Goal: Task Accomplishment & Management: Manage account settings

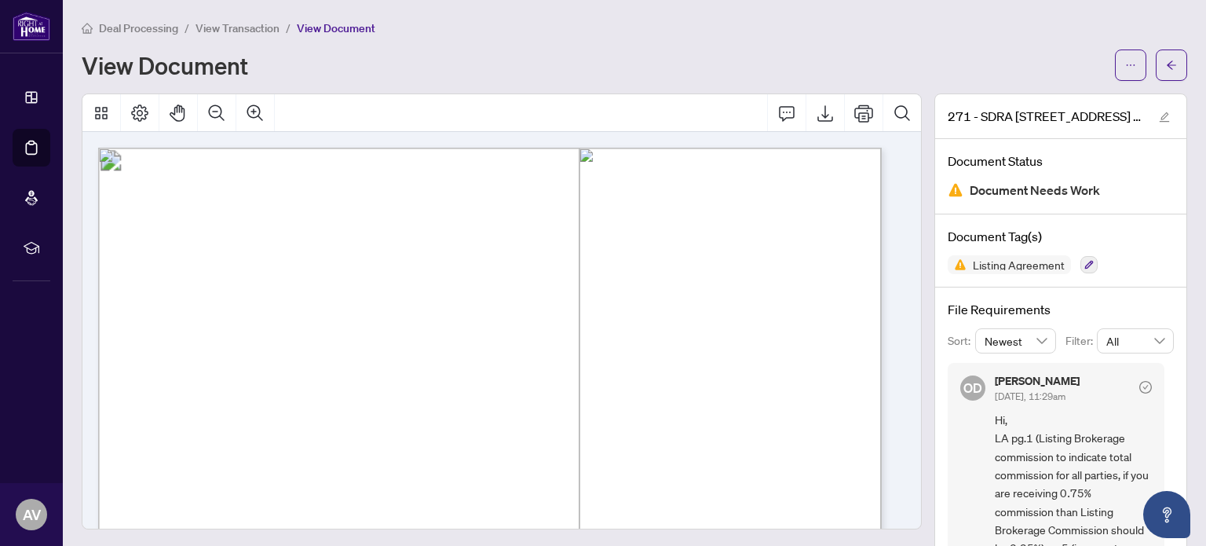
scroll to position [38, 0]
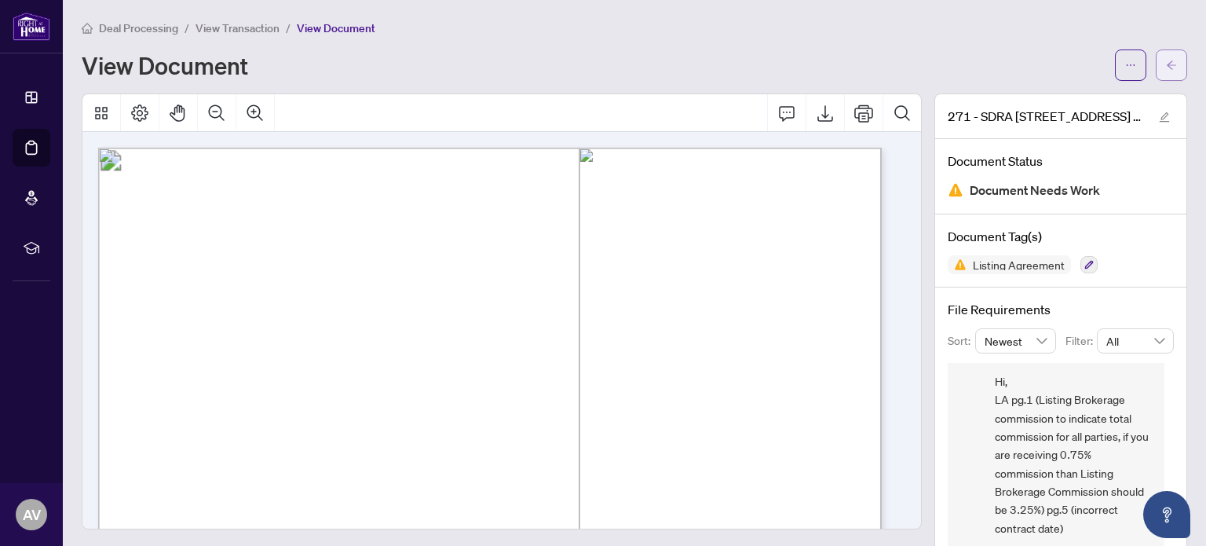
click at [1166, 69] on icon "arrow-left" at bounding box center [1171, 65] width 11 height 11
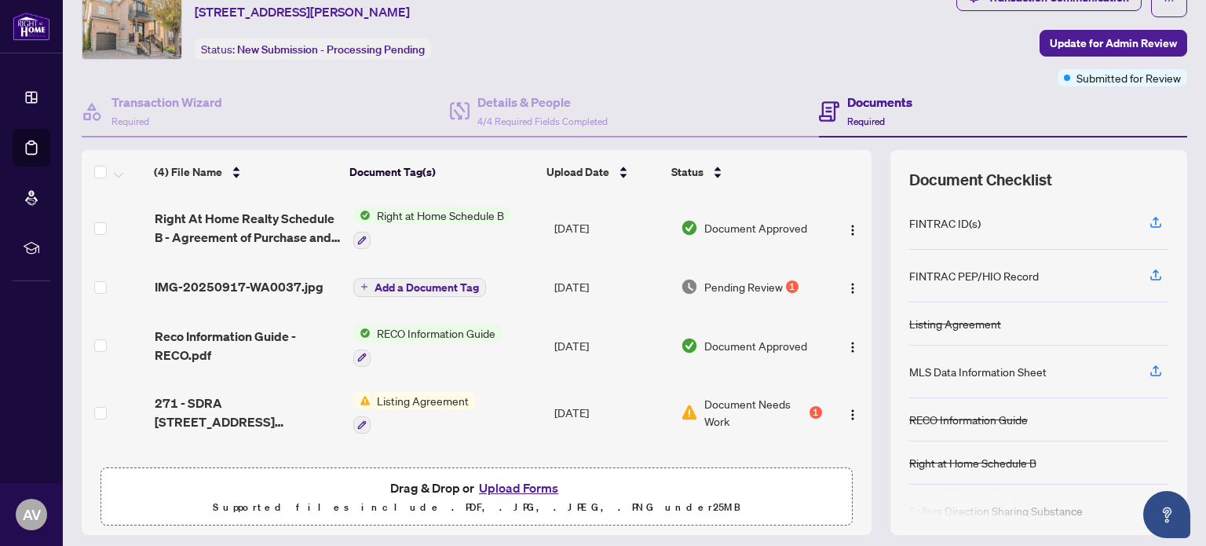
scroll to position [66, 0]
click at [721, 284] on span "Pending Review" at bounding box center [743, 285] width 79 height 17
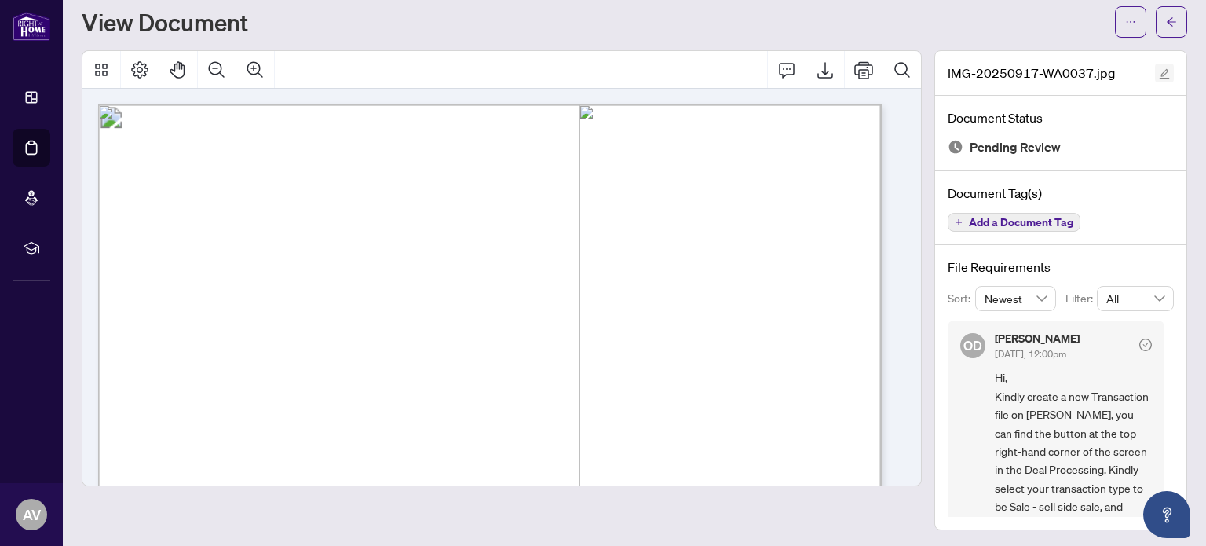
click at [1159, 68] on icon "edit" at bounding box center [1164, 73] width 11 height 11
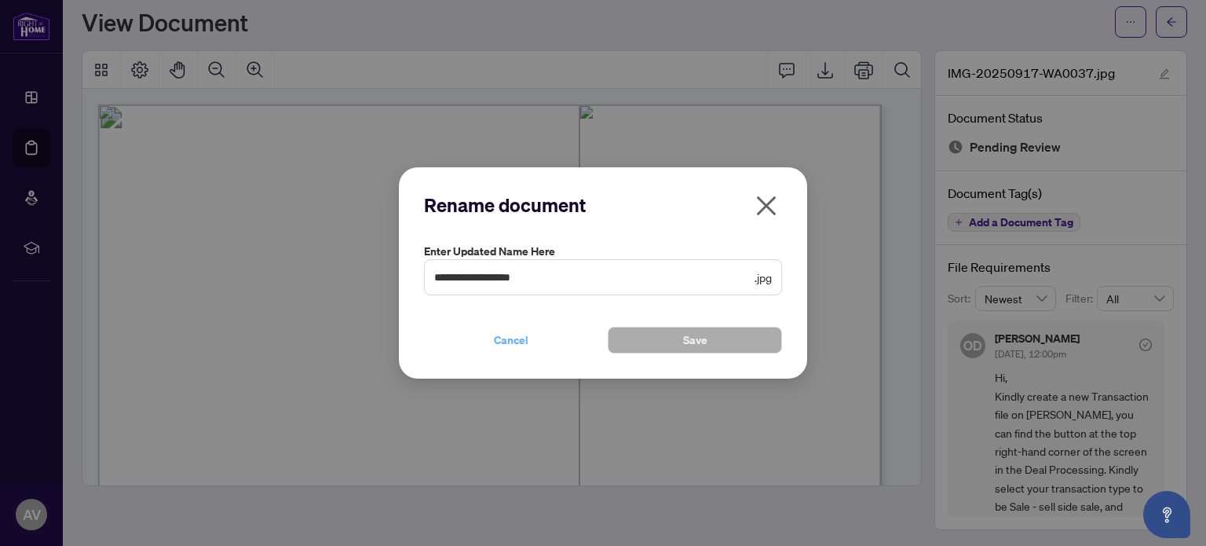
click at [518, 347] on span "Cancel" at bounding box center [511, 339] width 35 height 25
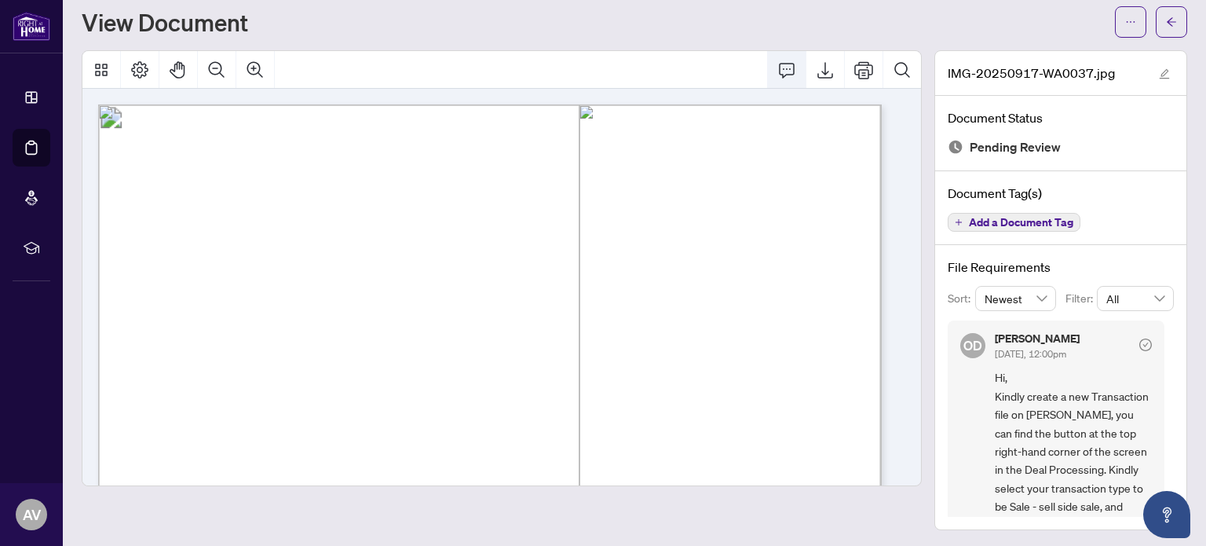
click at [777, 71] on icon "Comment" at bounding box center [786, 69] width 19 height 19
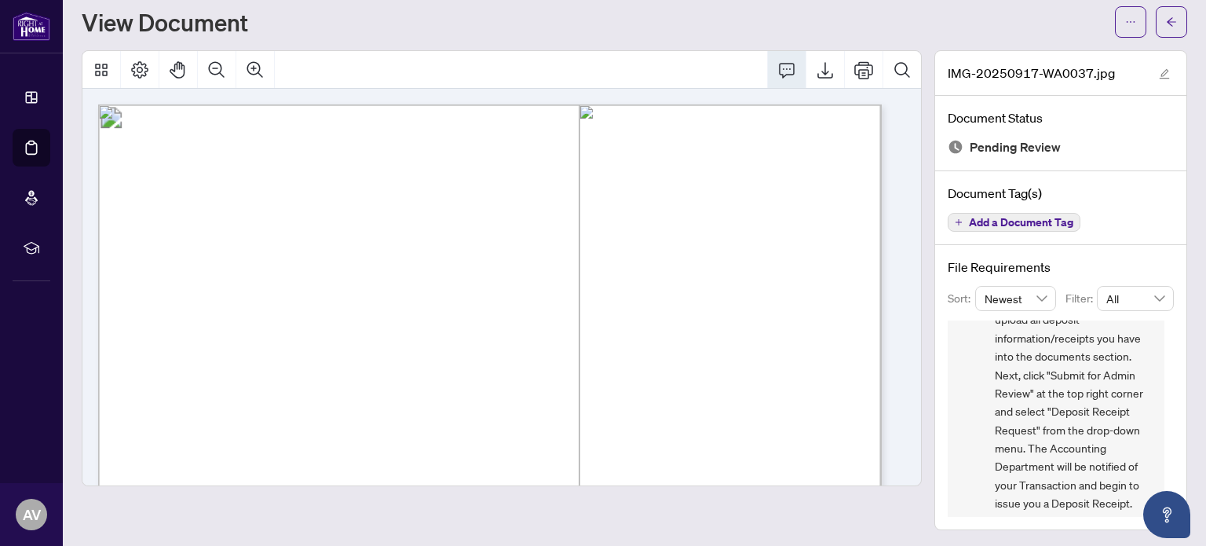
scroll to position [212, 0]
click at [1123, 492] on span "Hi, Kindly create a new Transaction file on [PERSON_NAME], you can find the but…" at bounding box center [1073, 330] width 157 height 349
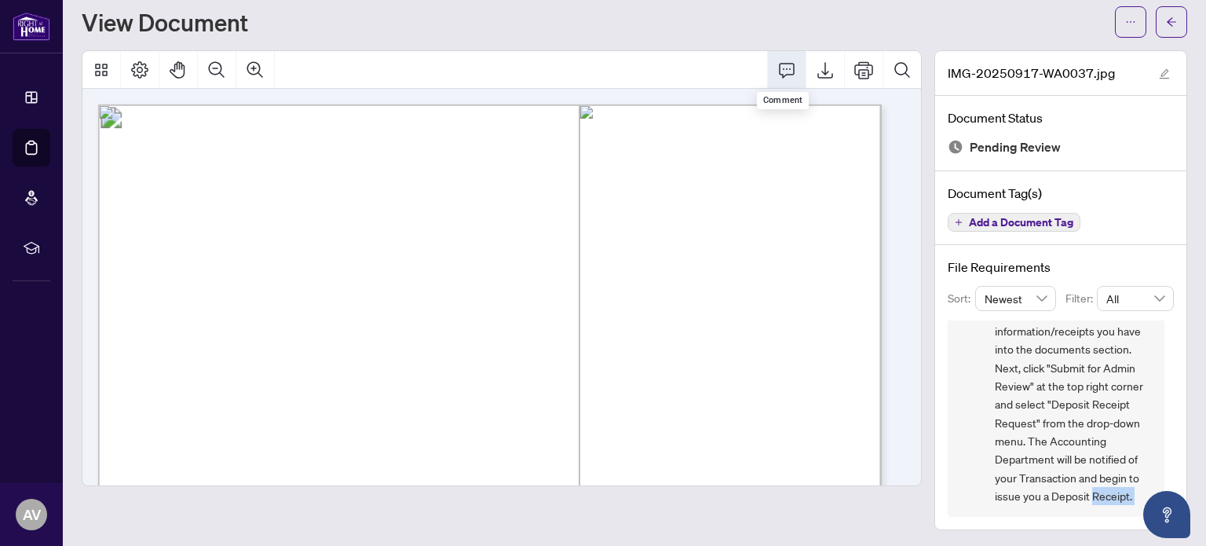
click at [777, 73] on icon "Comment" at bounding box center [786, 69] width 19 height 19
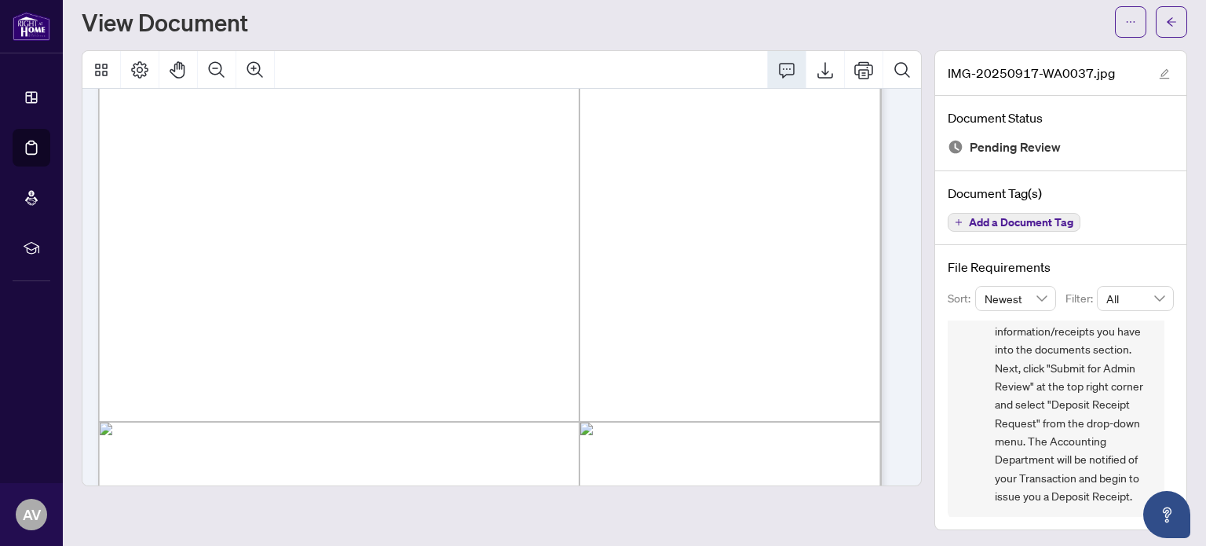
scroll to position [0, 0]
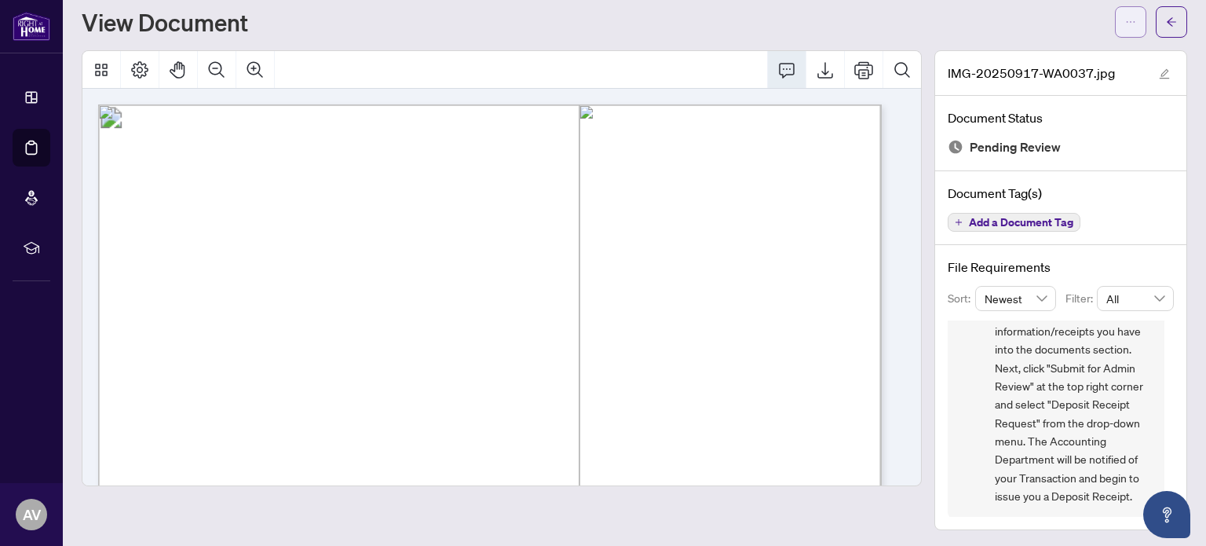
click at [1125, 26] on icon "ellipsis" at bounding box center [1130, 21] width 11 height 11
click at [1167, 24] on icon "arrow-left" at bounding box center [1171, 21] width 9 height 9
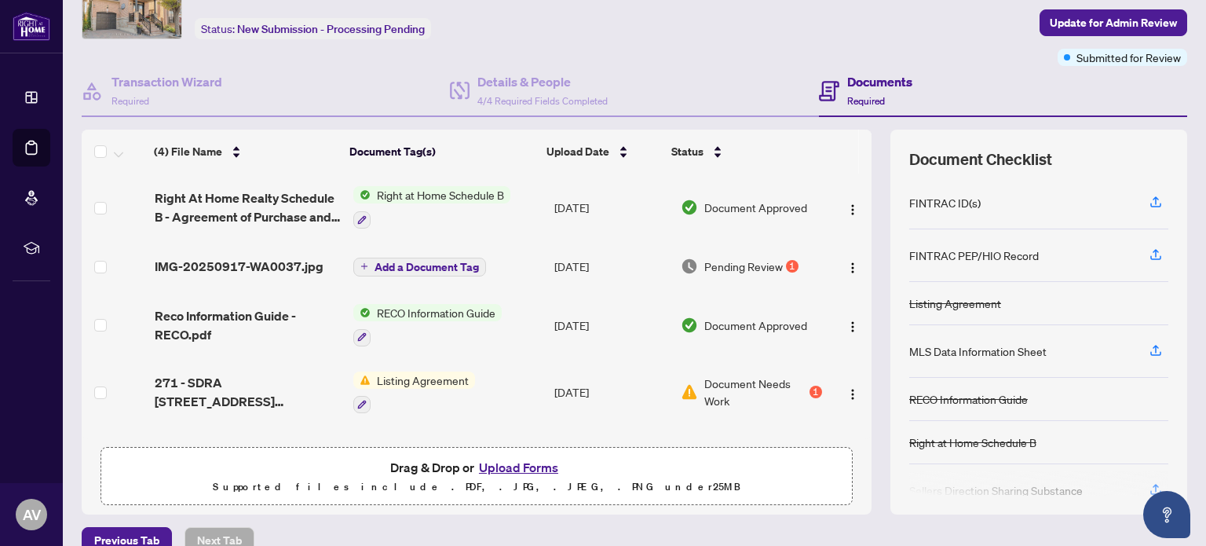
scroll to position [86, 0]
click at [846, 266] on img "button" at bounding box center [852, 267] width 13 height 13
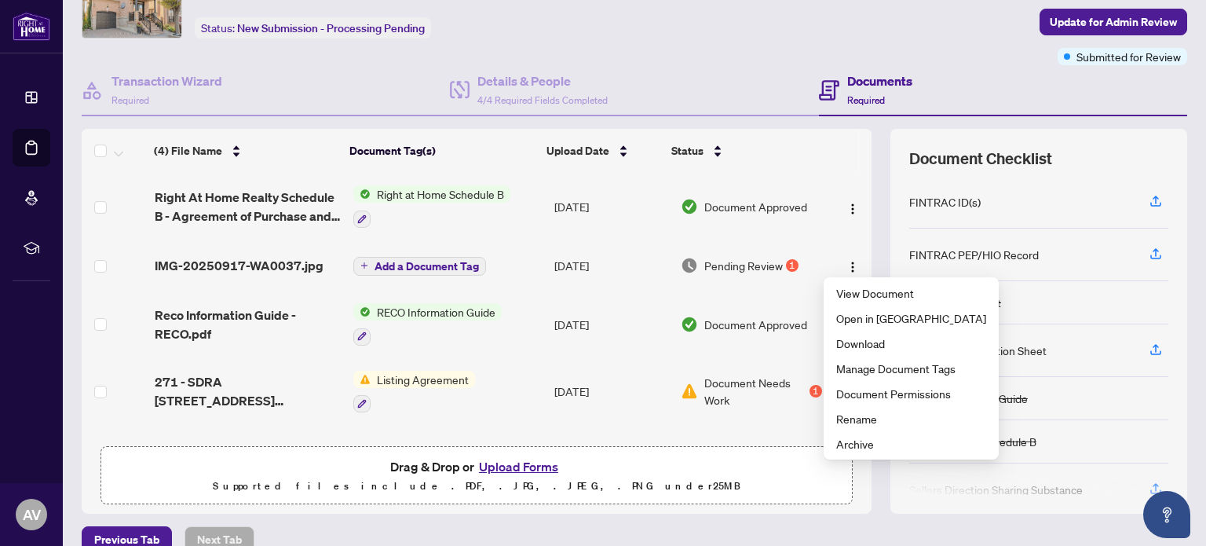
click at [499, 466] on button "Upload Forms" at bounding box center [518, 466] width 89 height 20
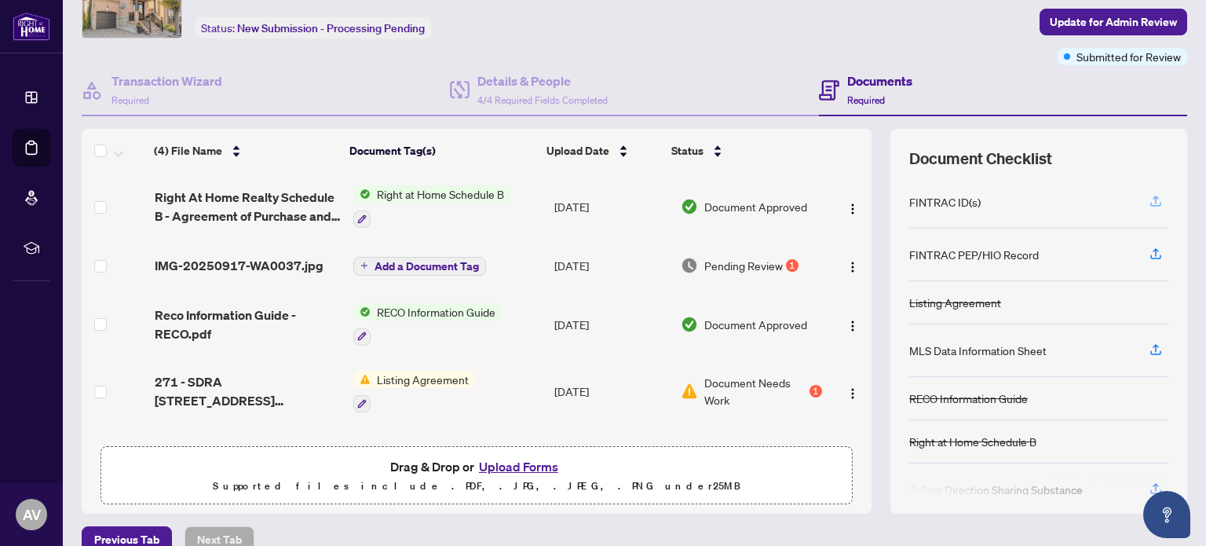
click at [1152, 195] on icon "button" at bounding box center [1155, 199] width 6 height 8
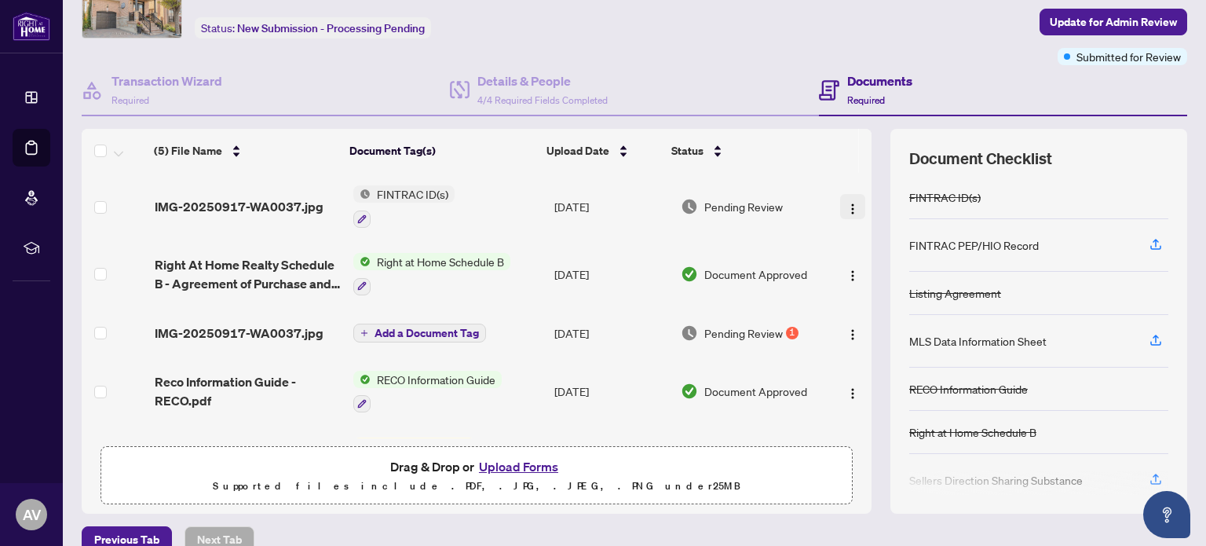
click at [836, 205] on div "(5) File Name Document Tag(s) Upload Date Status (5) File Name Document Tag(s) …" at bounding box center [477, 283] width 790 height 309
click at [846, 205] on img "button" at bounding box center [852, 209] width 13 height 13
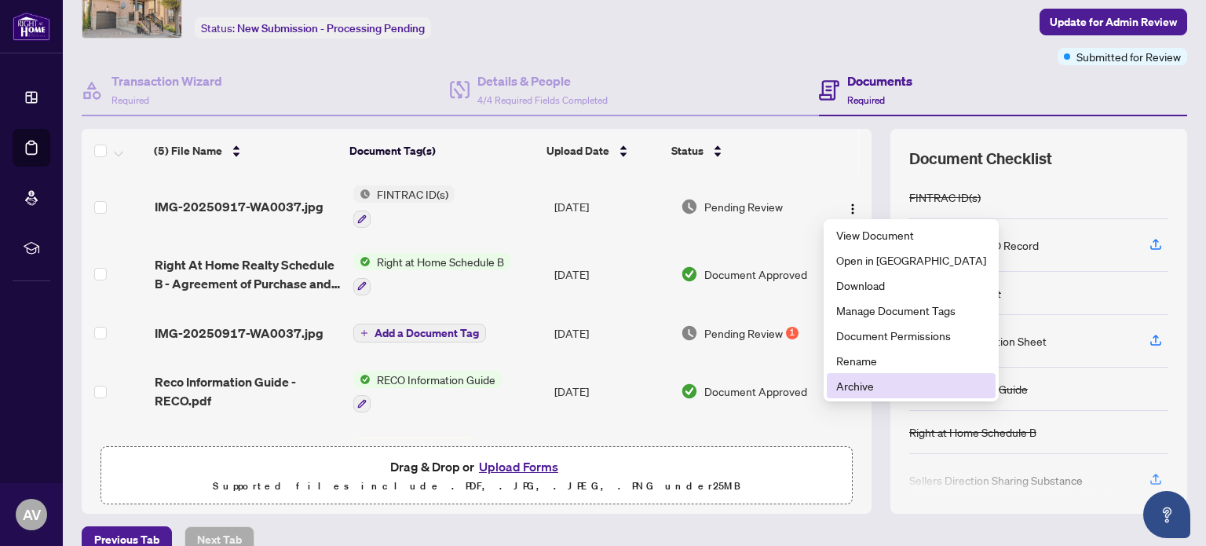
click at [856, 389] on span "Archive" at bounding box center [911, 385] width 150 height 17
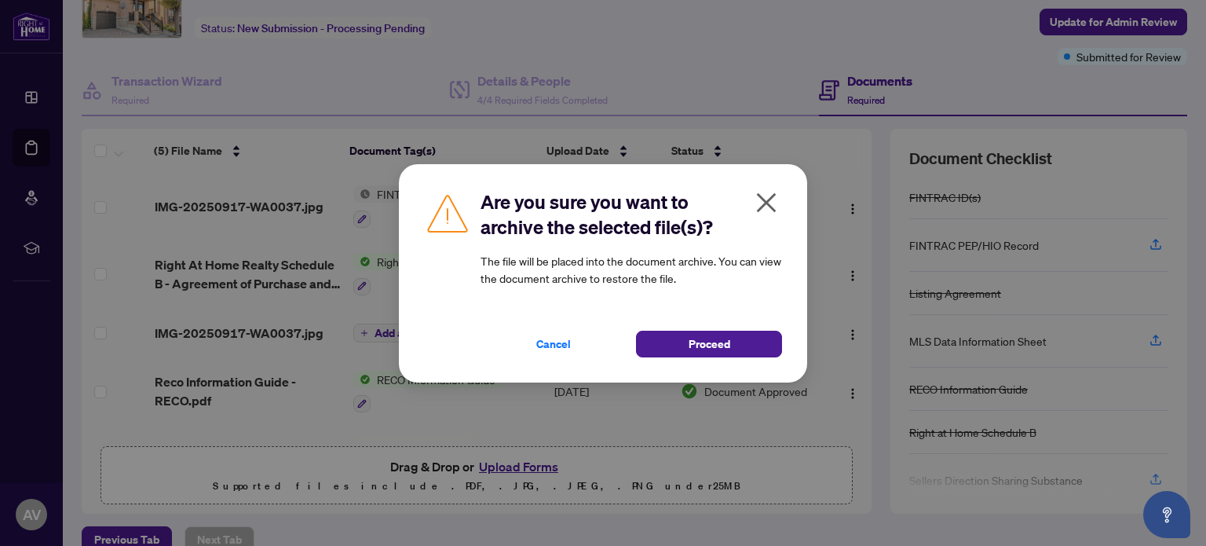
click at [765, 204] on icon "close" at bounding box center [766, 202] width 25 height 25
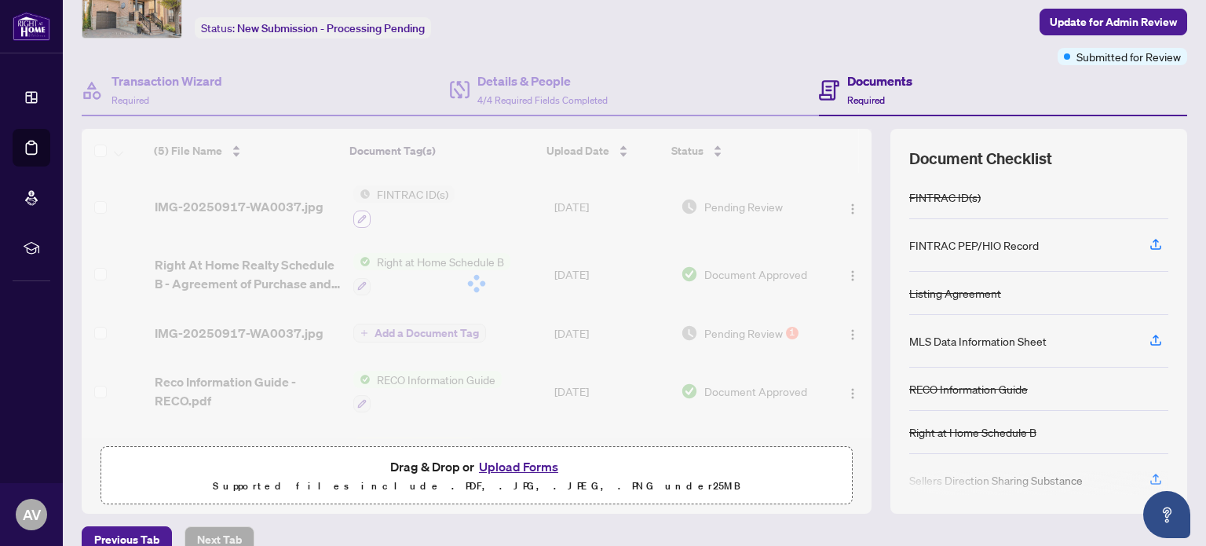
click at [356, 220] on div "(5) File Name Document Tag(s) Upload Date Status (5) File Name Document Tag(s) …" at bounding box center [477, 283] width 790 height 309
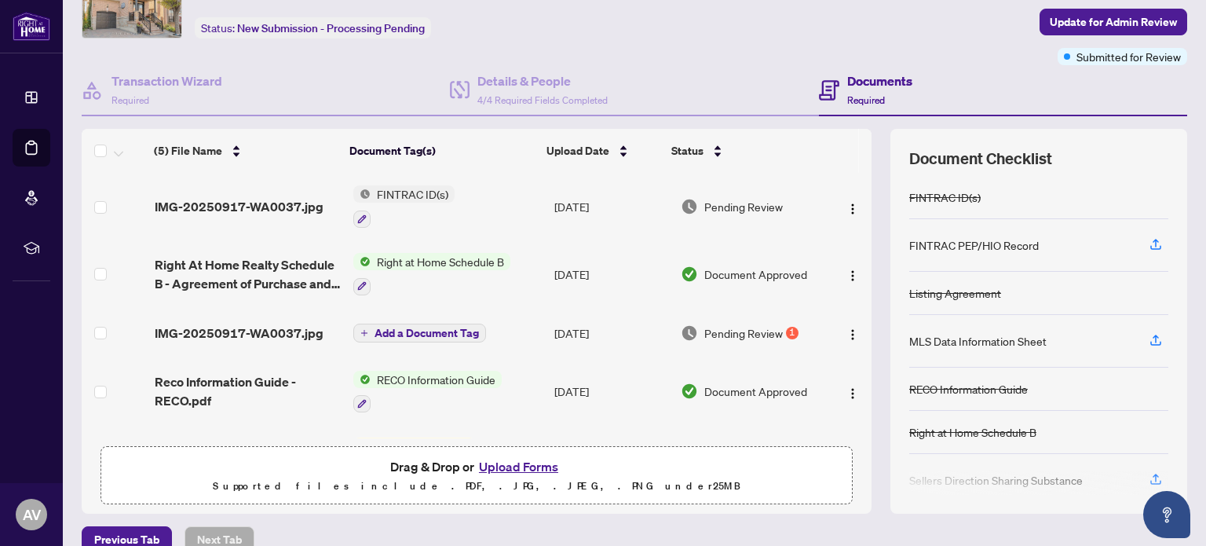
click at [536, 462] on button "Upload Forms" at bounding box center [518, 466] width 89 height 20
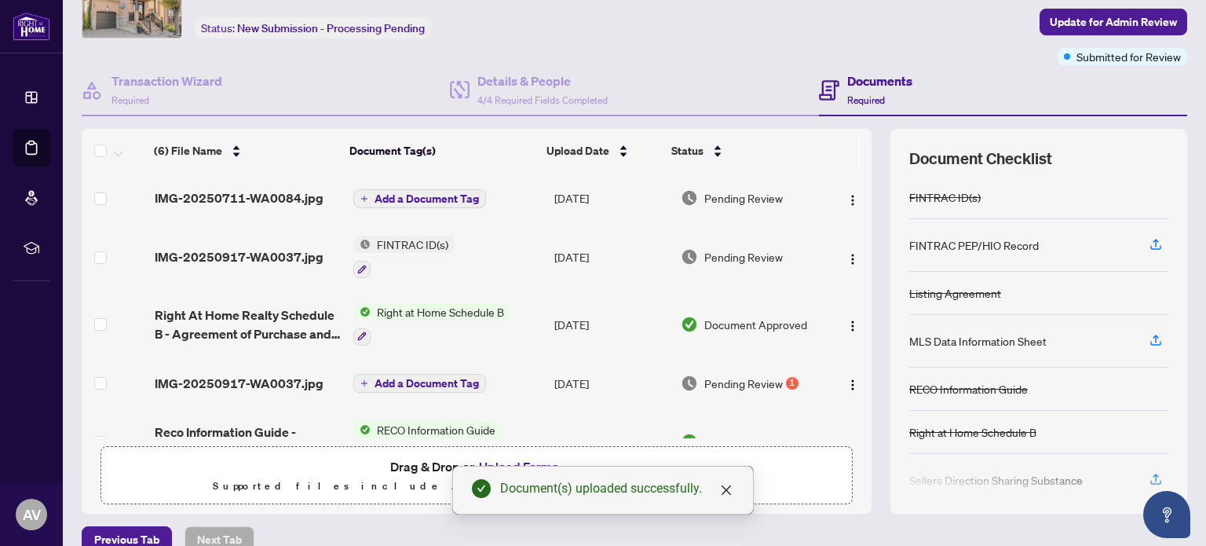
click at [432, 193] on span "Add a Document Tag" at bounding box center [426, 198] width 104 height 11
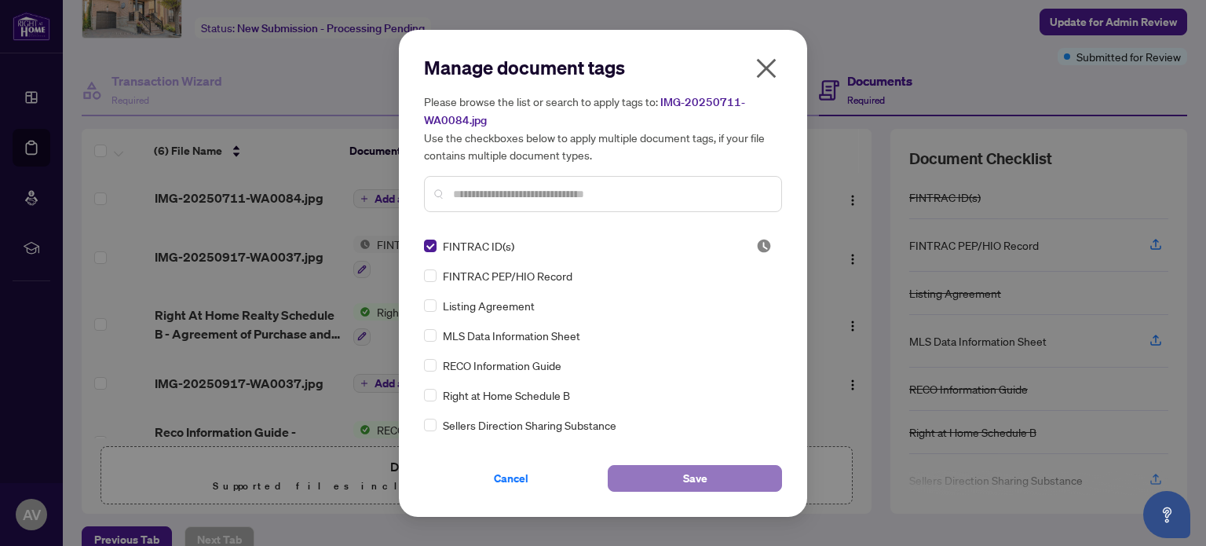
click at [696, 472] on span "Save" at bounding box center [695, 478] width 24 height 25
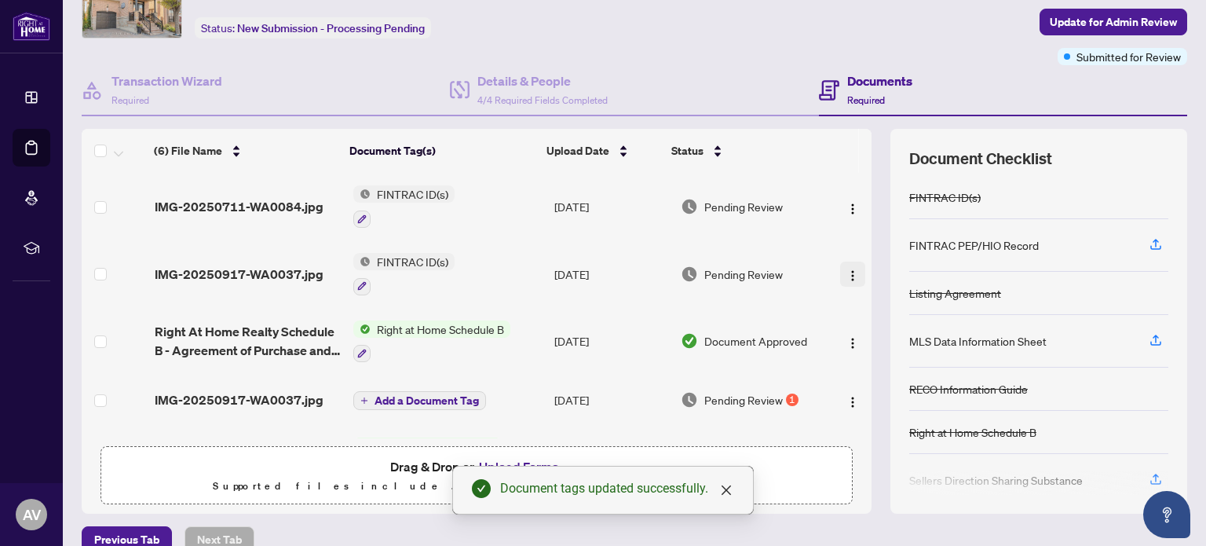
click at [846, 271] on img "button" at bounding box center [852, 275] width 13 height 13
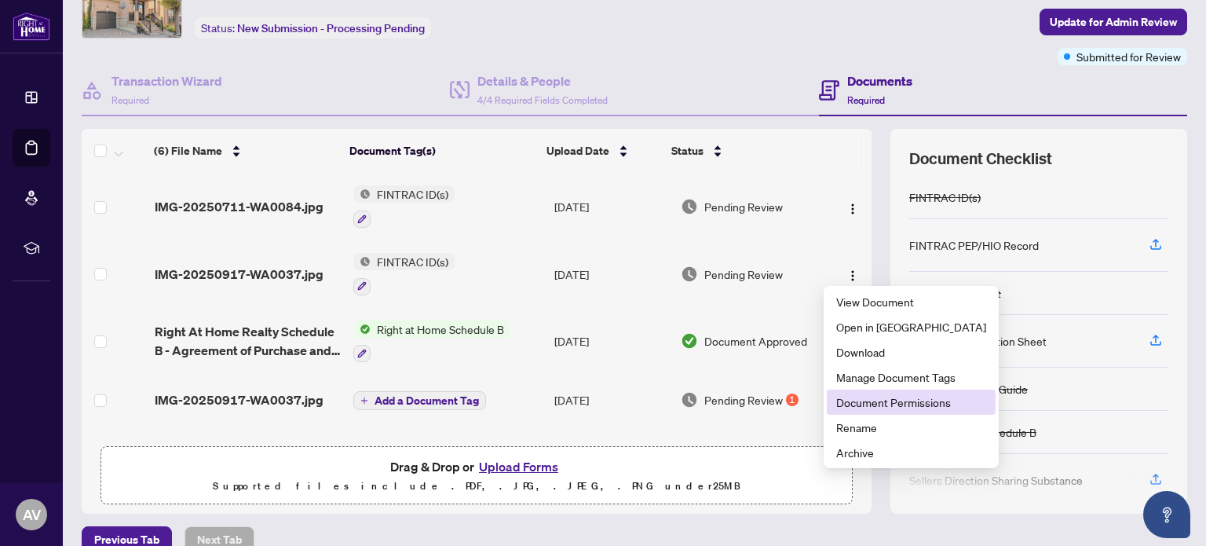
click at [867, 404] on span "Document Permissions" at bounding box center [911, 401] width 150 height 17
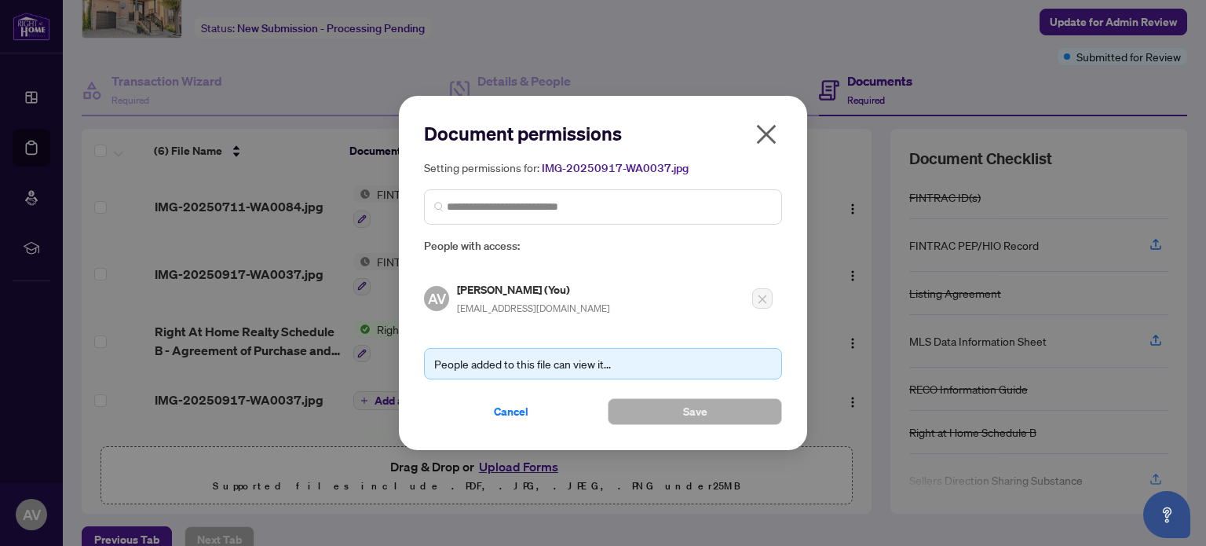
click at [765, 136] on icon "close" at bounding box center [767, 134] width 20 height 20
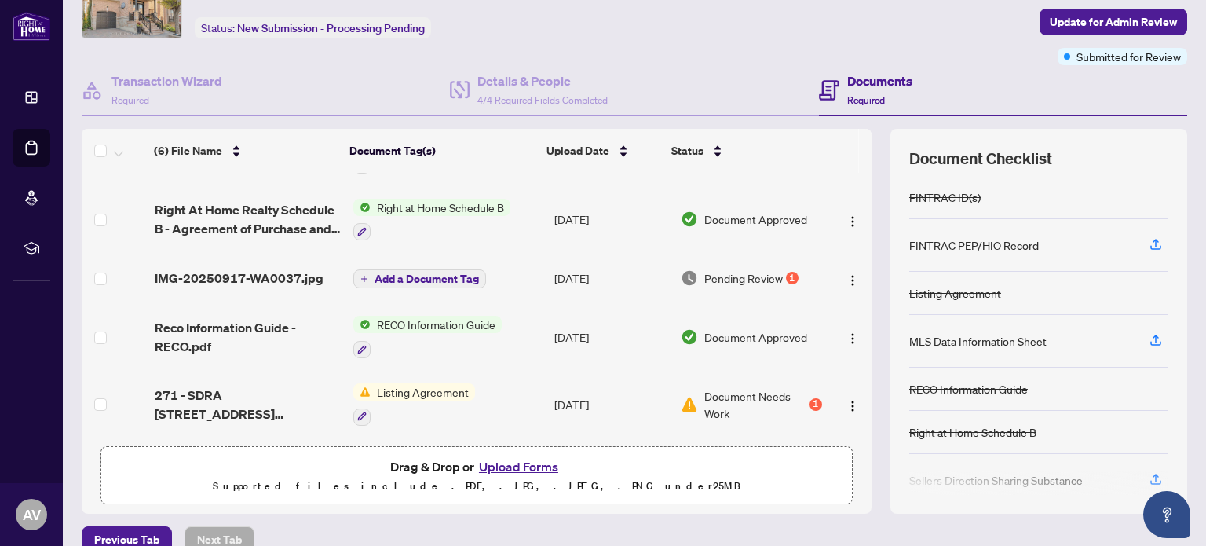
scroll to position [0, 0]
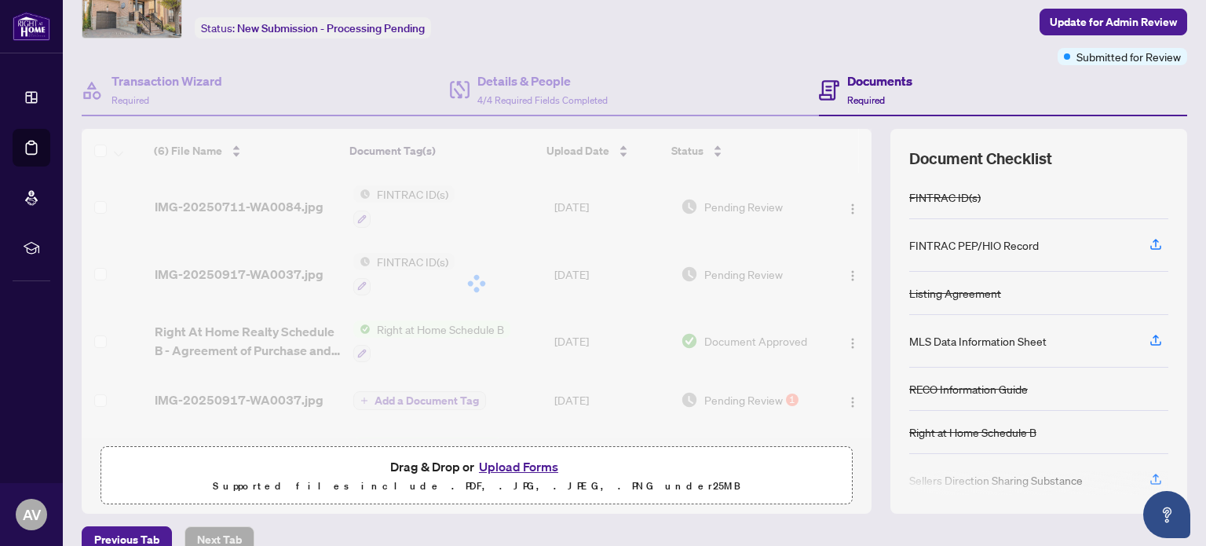
click at [436, 258] on div "(6) File Name Document Tag(s) Upload Date Status (6) File Name Document Tag(s) …" at bounding box center [477, 283] width 790 height 309
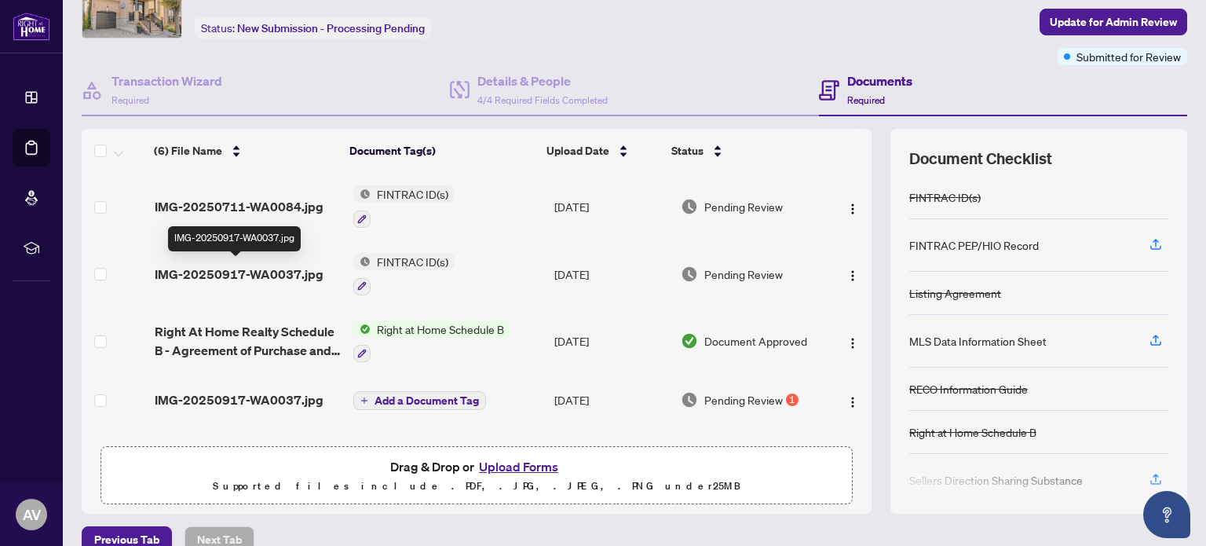
click at [257, 271] on span "IMG-20250917-WA0037.jpg" at bounding box center [239, 274] width 169 height 19
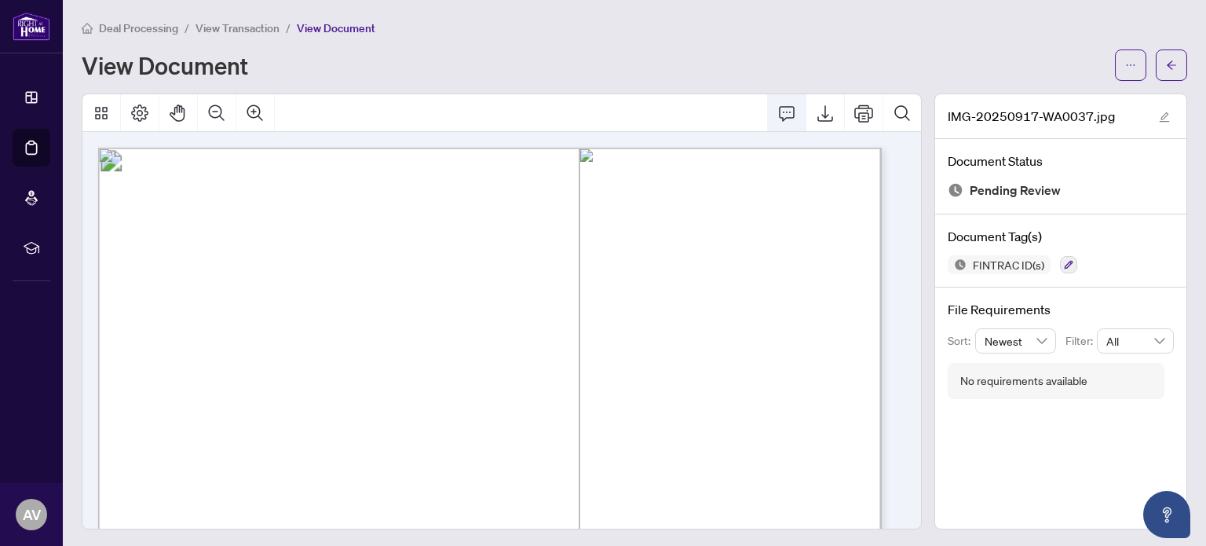
click at [780, 111] on icon "Comment" at bounding box center [786, 113] width 19 height 19
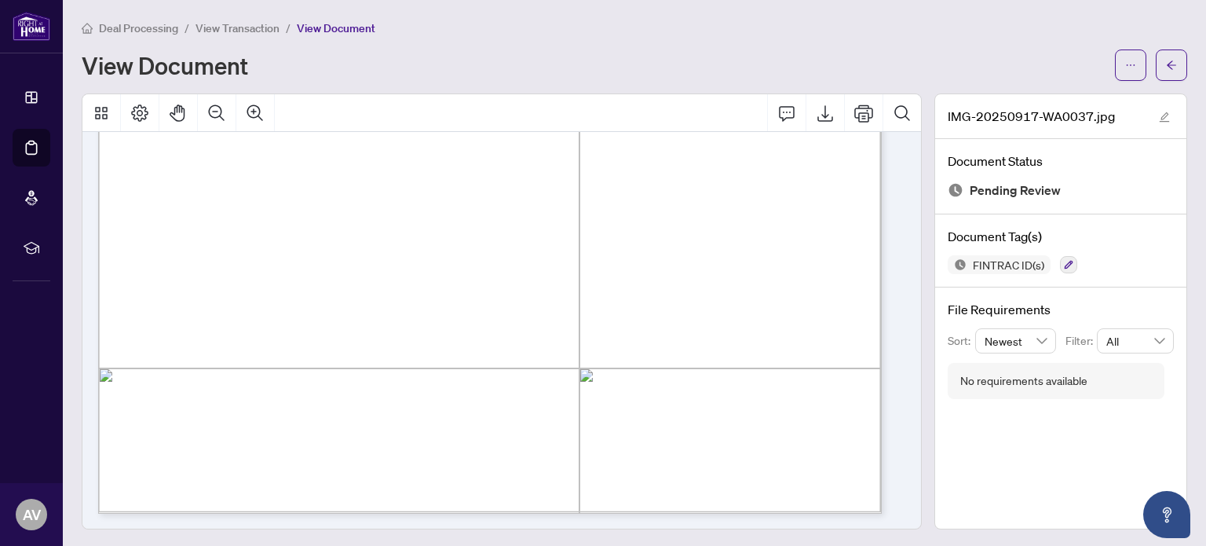
scroll to position [2, 0]
click at [375, 307] on div "Page 1" at bounding box center [754, 332] width 1313 height 1856
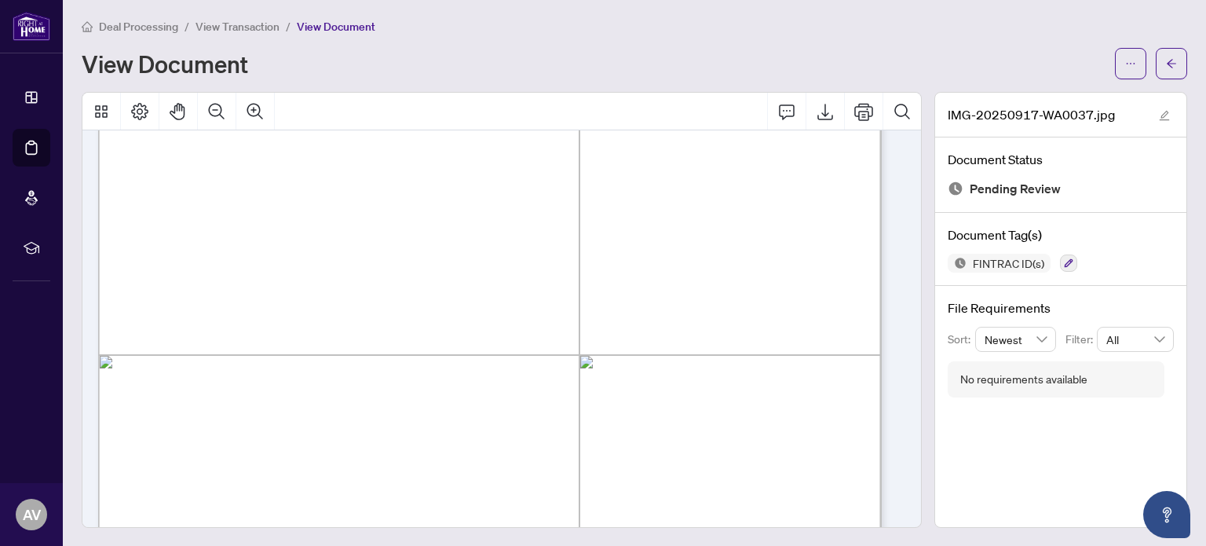
scroll to position [0, 0]
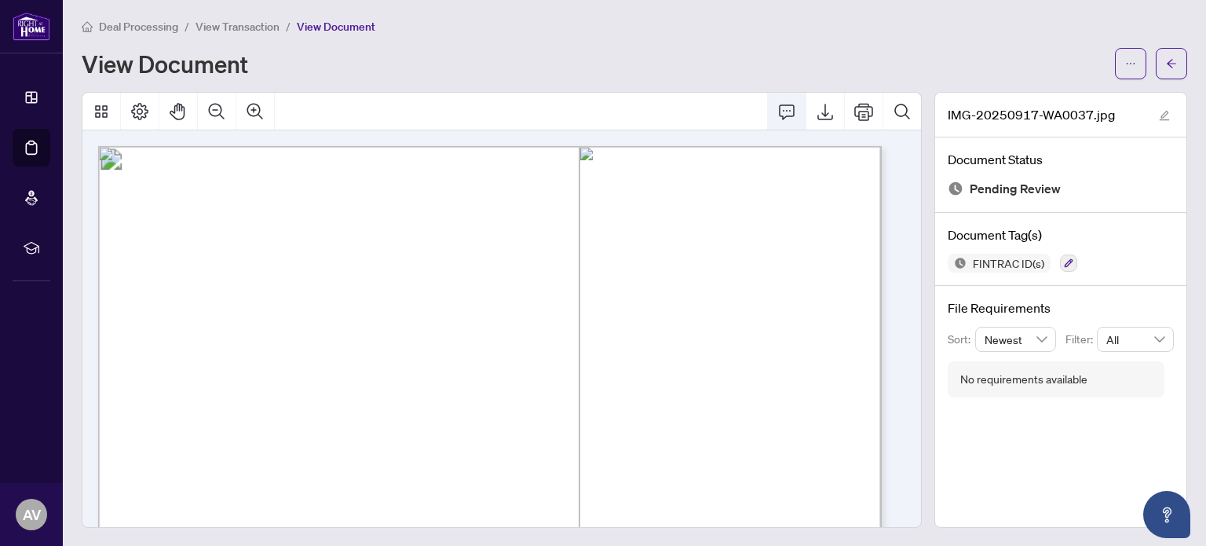
click at [777, 108] on icon "Comment" at bounding box center [786, 111] width 19 height 19
click at [969, 437] on div "IMG-20250917-WA0037.jpg Document Status Pending Review Document Tag(s) FINTRAC …" at bounding box center [1060, 311] width 253 height 436
click at [970, 415] on div "IMG-20250917-WA0037.jpg Document Status Pending Review Document Tag(s) FINTRAC …" at bounding box center [1060, 311] width 253 height 436
click at [1159, 113] on icon "edit" at bounding box center [1164, 116] width 11 height 11
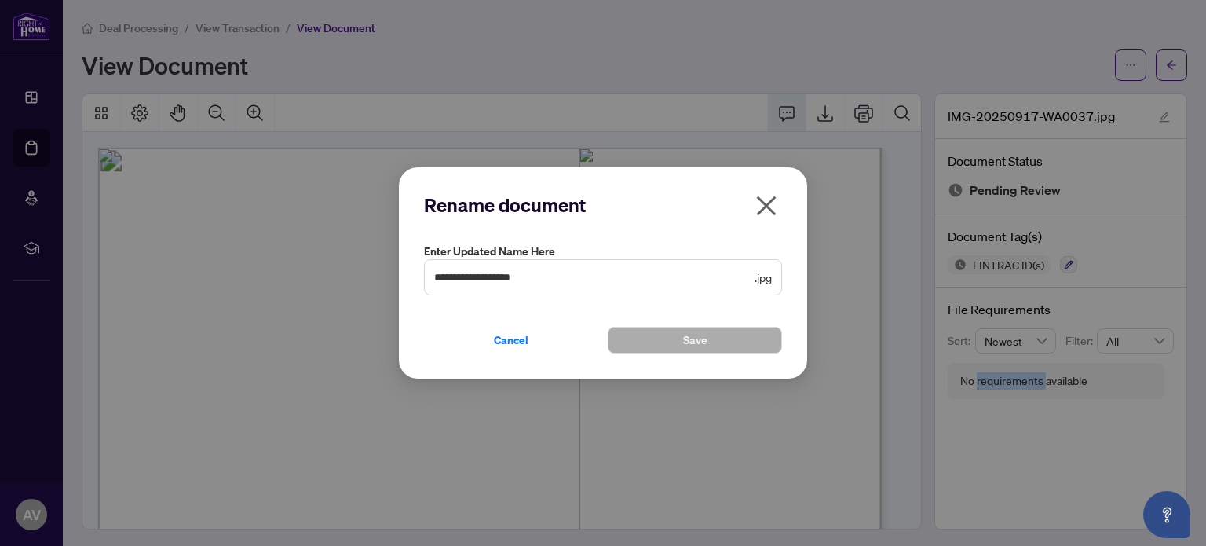
click at [767, 211] on icon "close" at bounding box center [766, 205] width 25 height 25
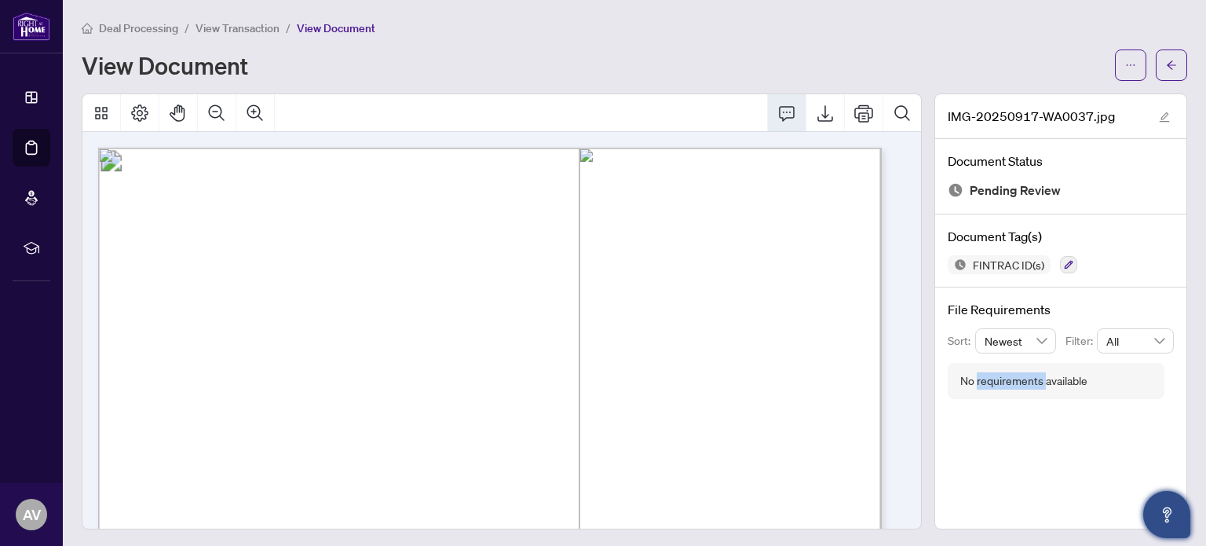
click at [1165, 507] on icon "Open asap" at bounding box center [1167, 511] width 9 height 11
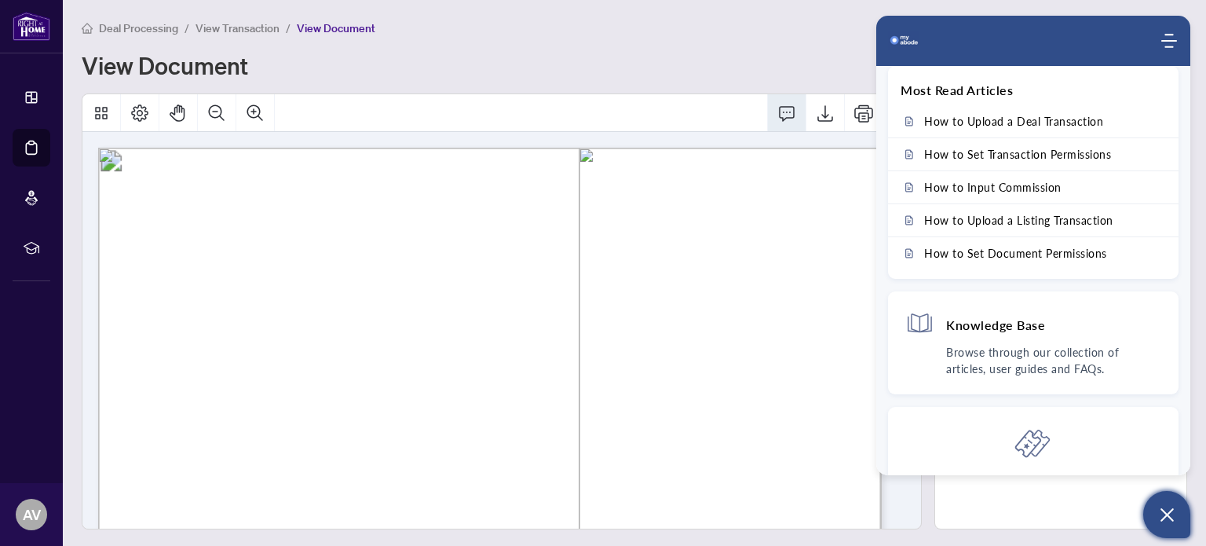
scroll to position [122, 0]
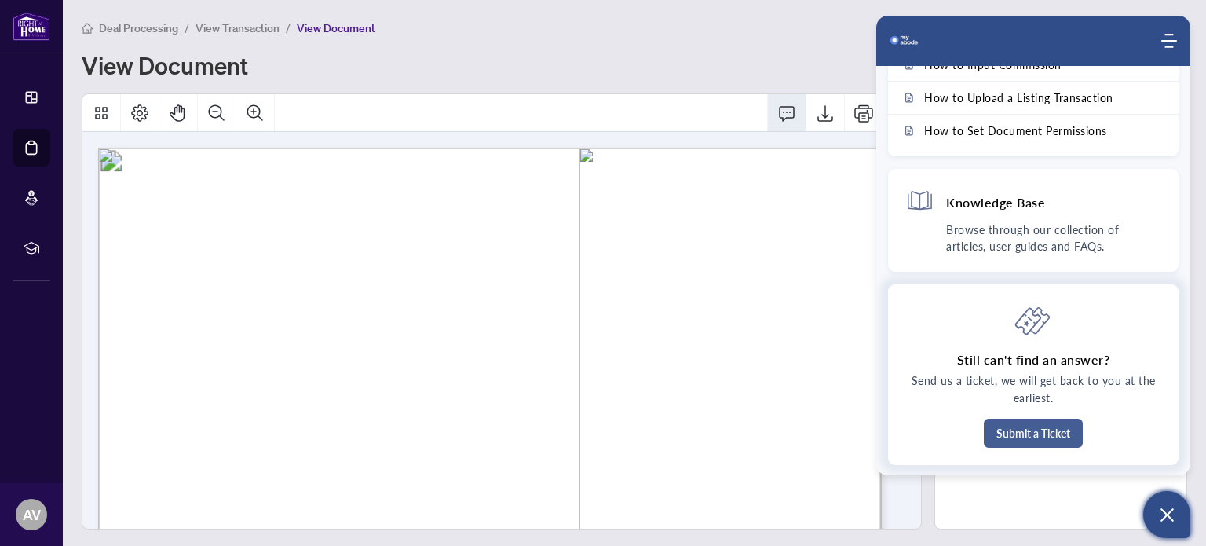
click at [1054, 436] on button "Submit a Ticket" at bounding box center [1033, 432] width 99 height 29
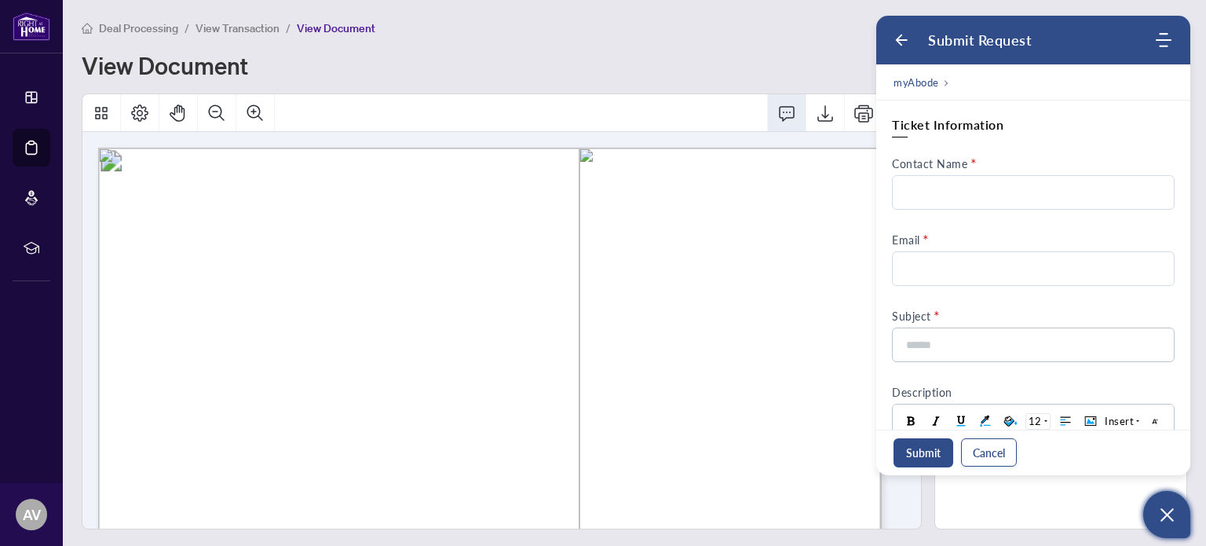
scroll to position [0, 0]
click at [972, 197] on input "Contact Name" at bounding box center [1033, 192] width 283 height 35
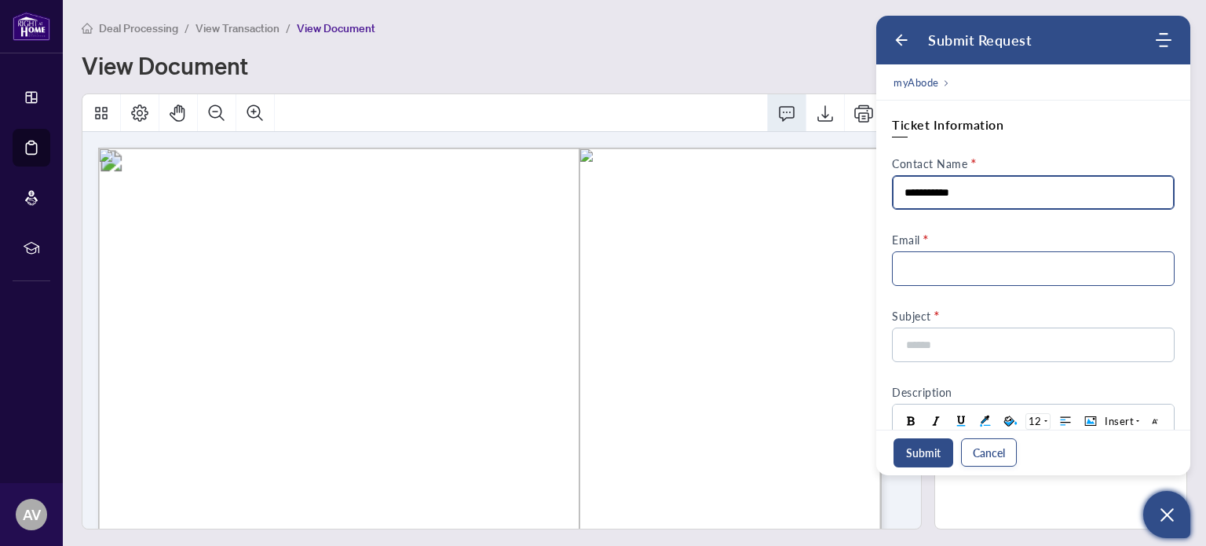
type input "**********"
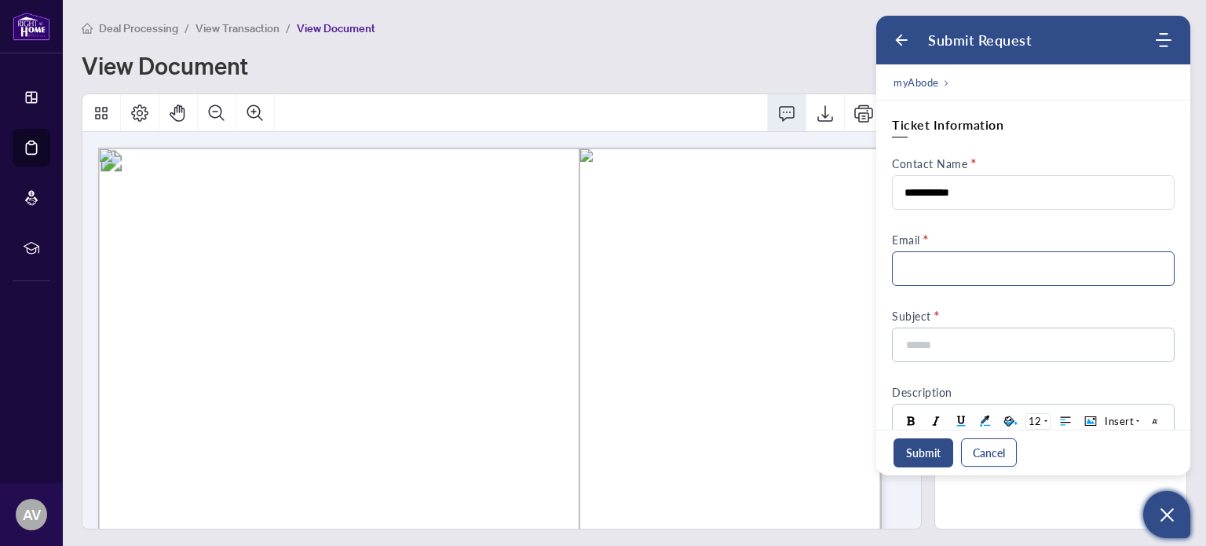
click at [935, 273] on input "Email" at bounding box center [1033, 268] width 283 height 35
type input "**********"
click at [958, 349] on input at bounding box center [1028, 344] width 248 height 33
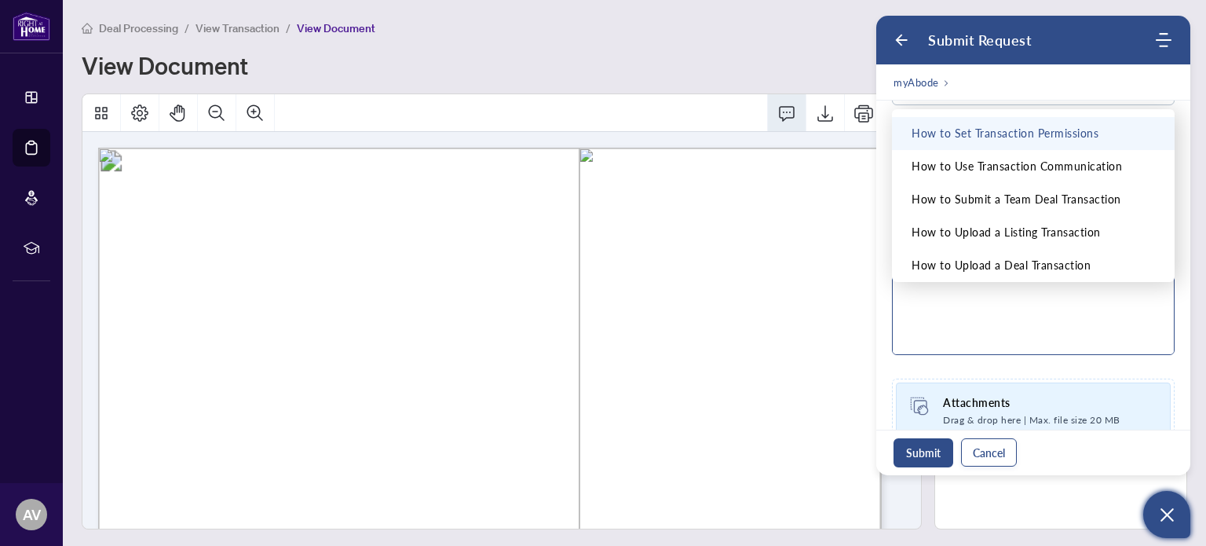
type input "**********"
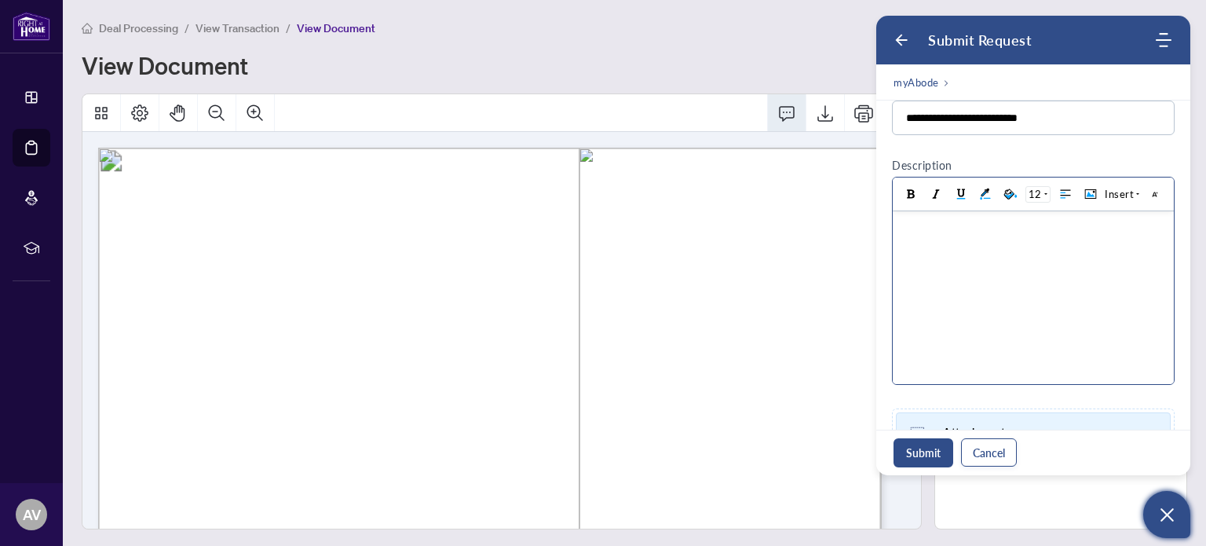
click at [1017, 331] on body at bounding box center [1033, 297] width 281 height 173
click at [925, 227] on div at bounding box center [1032, 227] width 265 height 16
click at [1006, 248] on div "**********" at bounding box center [1030, 235] width 261 height 33
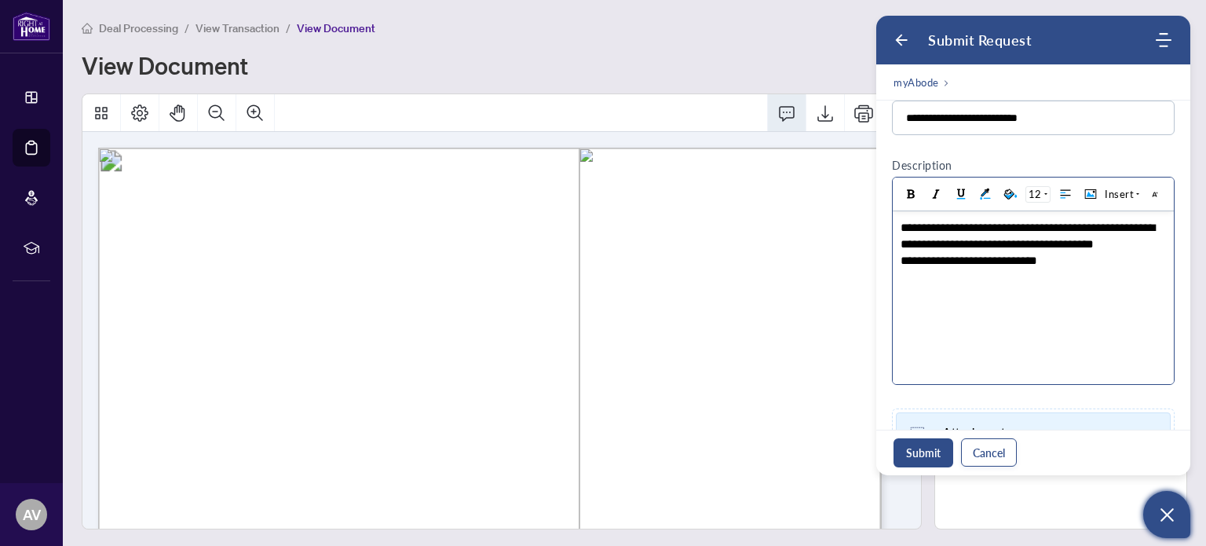
click at [1072, 259] on div "**********" at bounding box center [1030, 260] width 261 height 16
click at [919, 450] on button "Submit" at bounding box center [923, 452] width 60 height 29
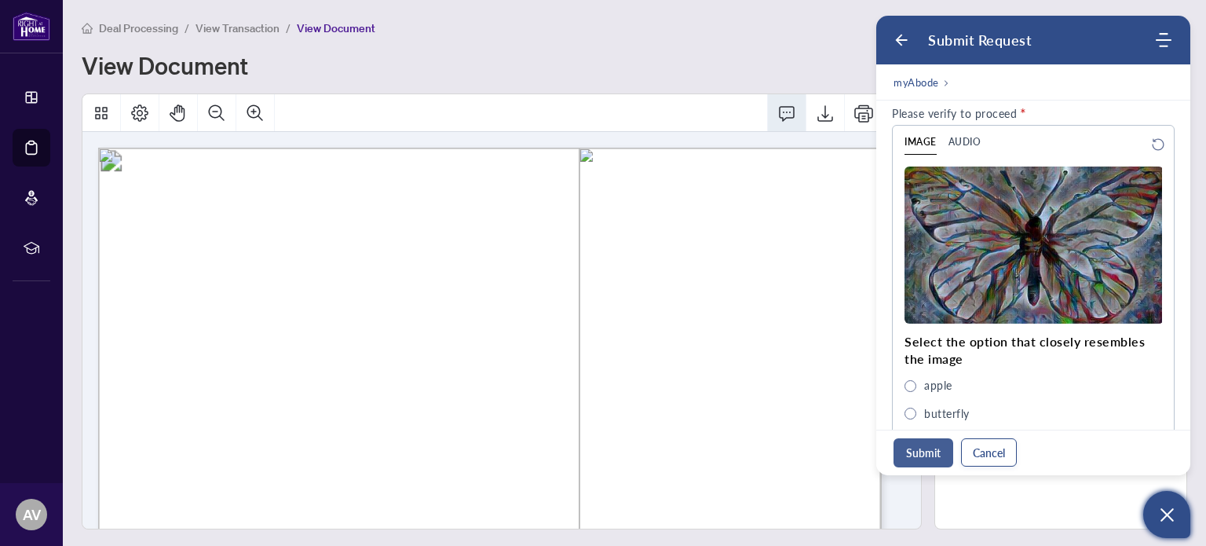
scroll to position [623, 0]
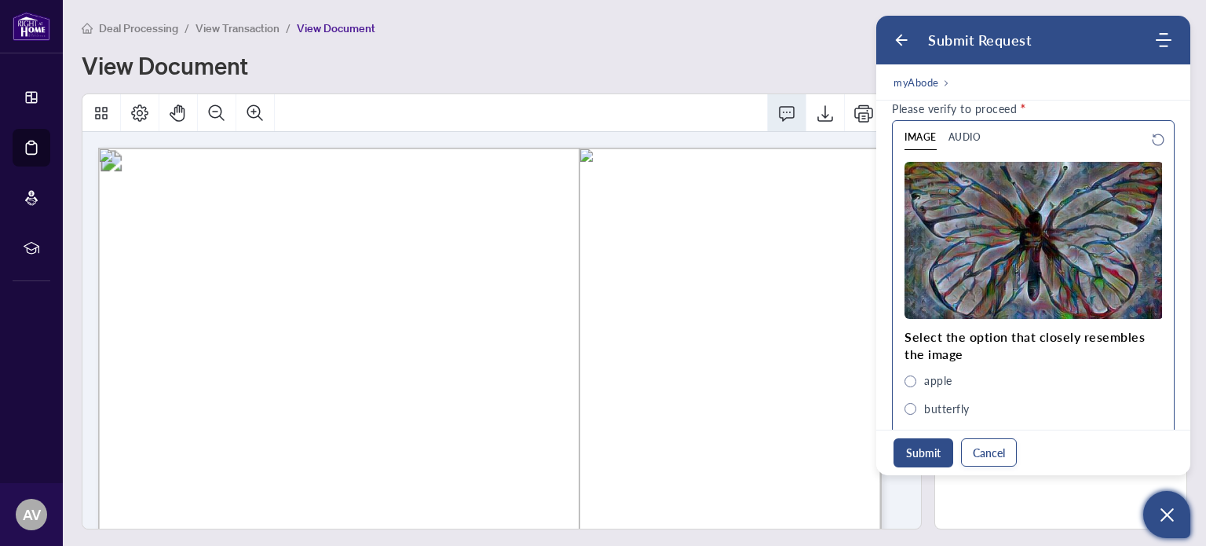
click at [913, 410] on span "butterfly" at bounding box center [910, 409] width 12 height 12
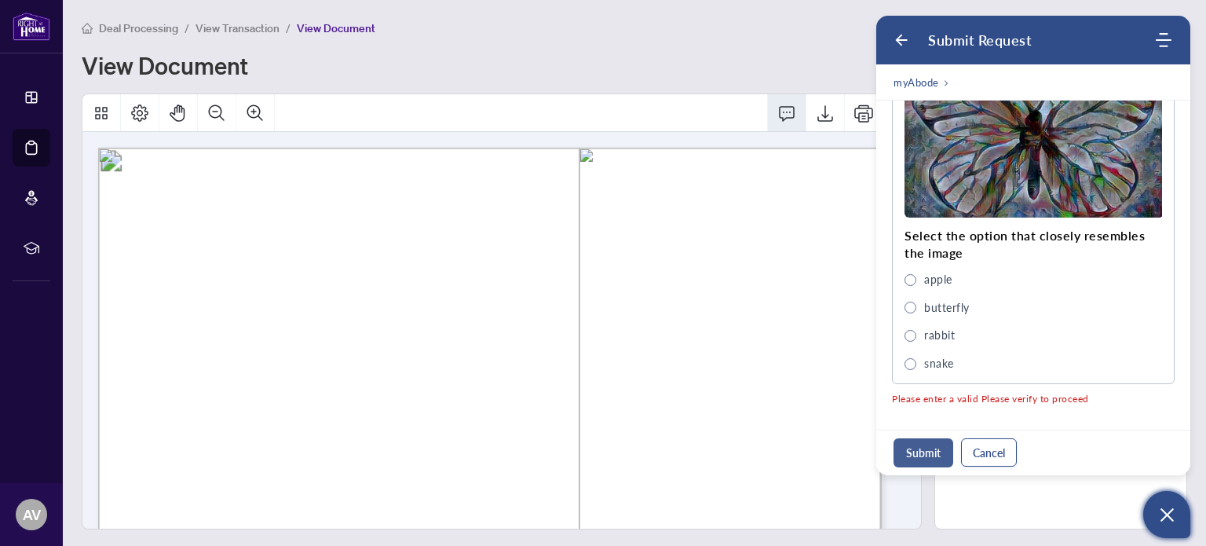
click at [925, 451] on button "Submit" at bounding box center [923, 452] width 60 height 29
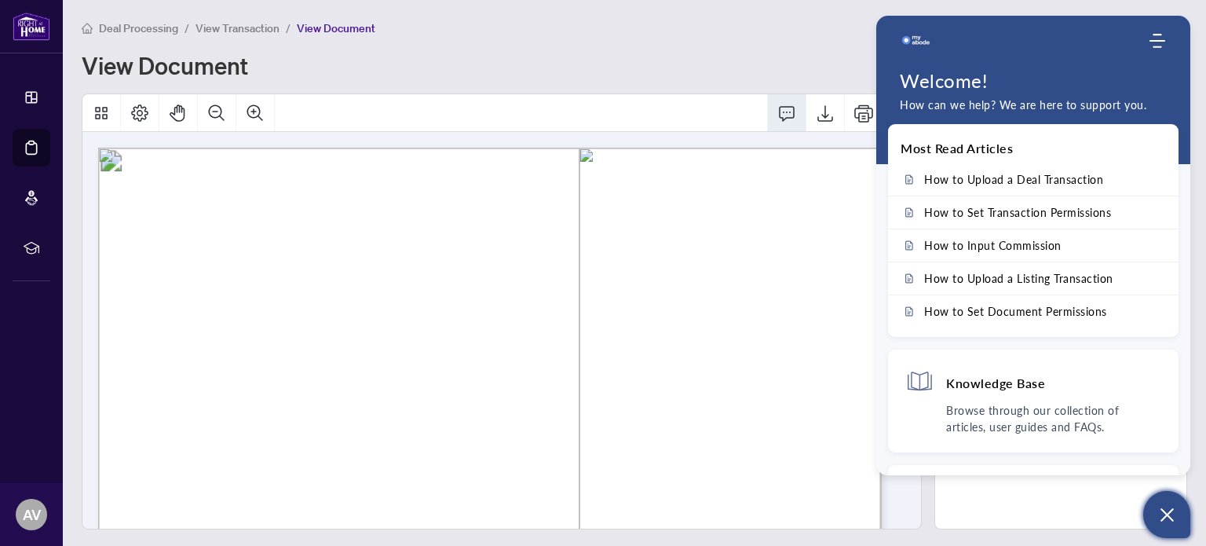
click at [789, 53] on div "View Document" at bounding box center [594, 65] width 1024 height 25
click at [1168, 519] on icon "Open asap" at bounding box center [1167, 515] width 20 height 20
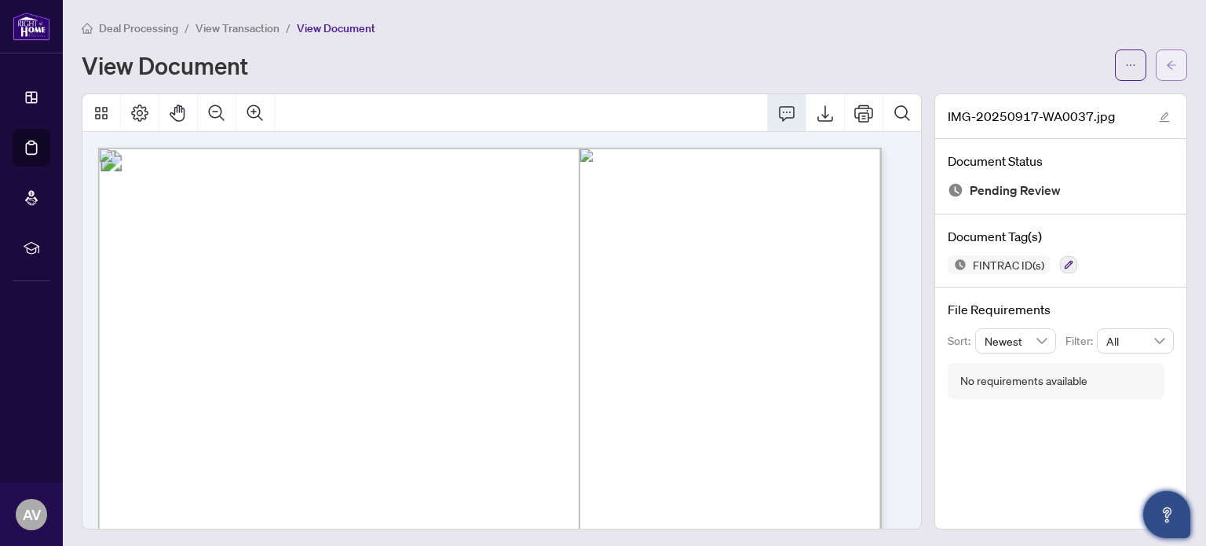
click at [1156, 66] on button "button" at bounding box center [1171, 64] width 31 height 31
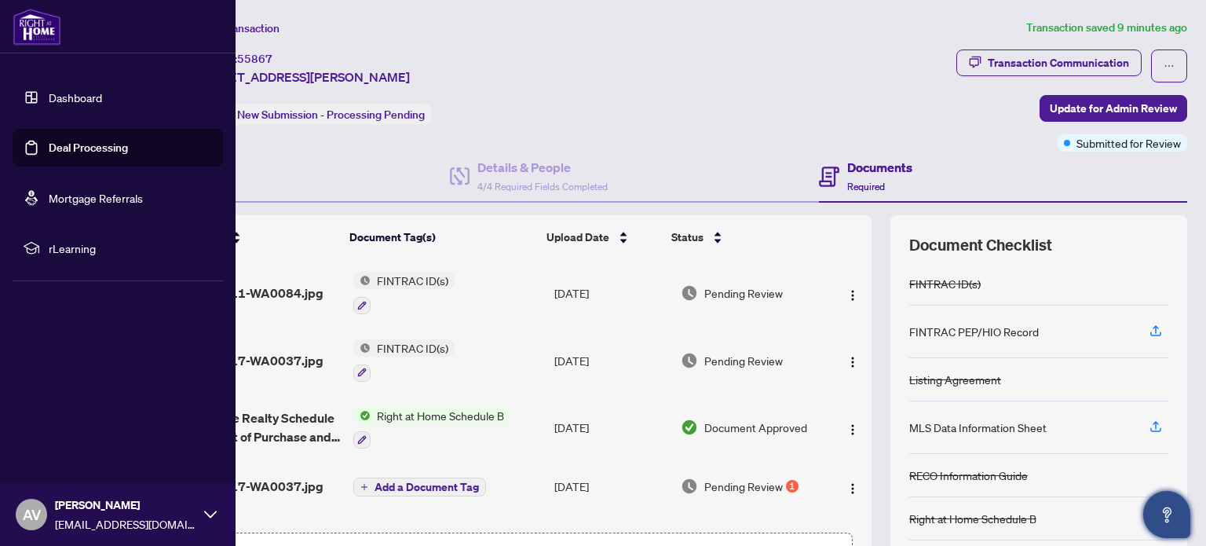
click at [103, 150] on link "Deal Processing" at bounding box center [88, 148] width 79 height 14
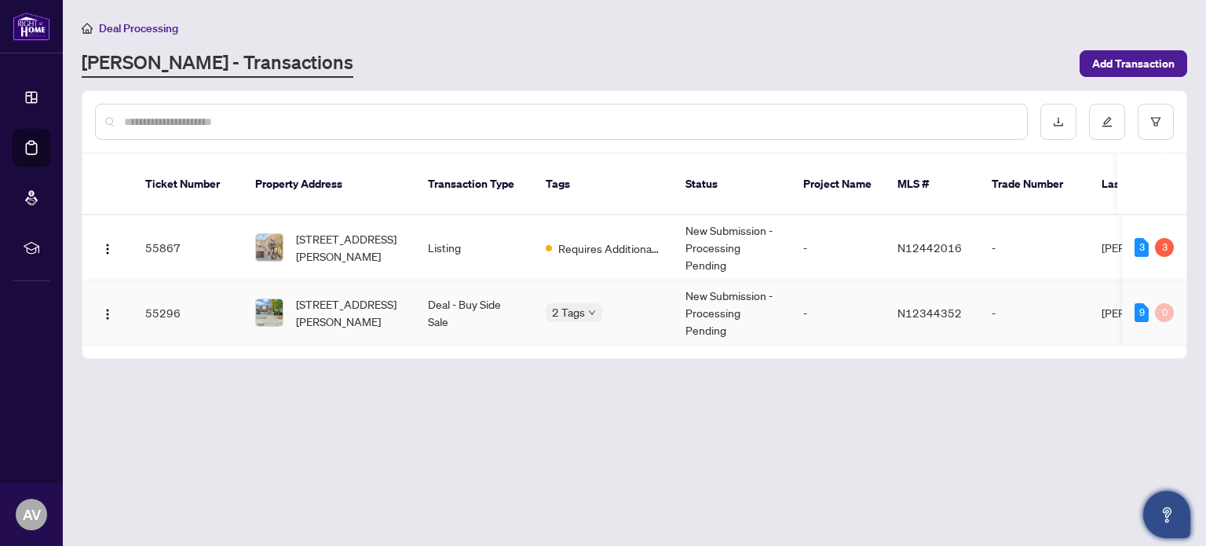
click at [179, 290] on td "55296" at bounding box center [188, 312] width 110 height 65
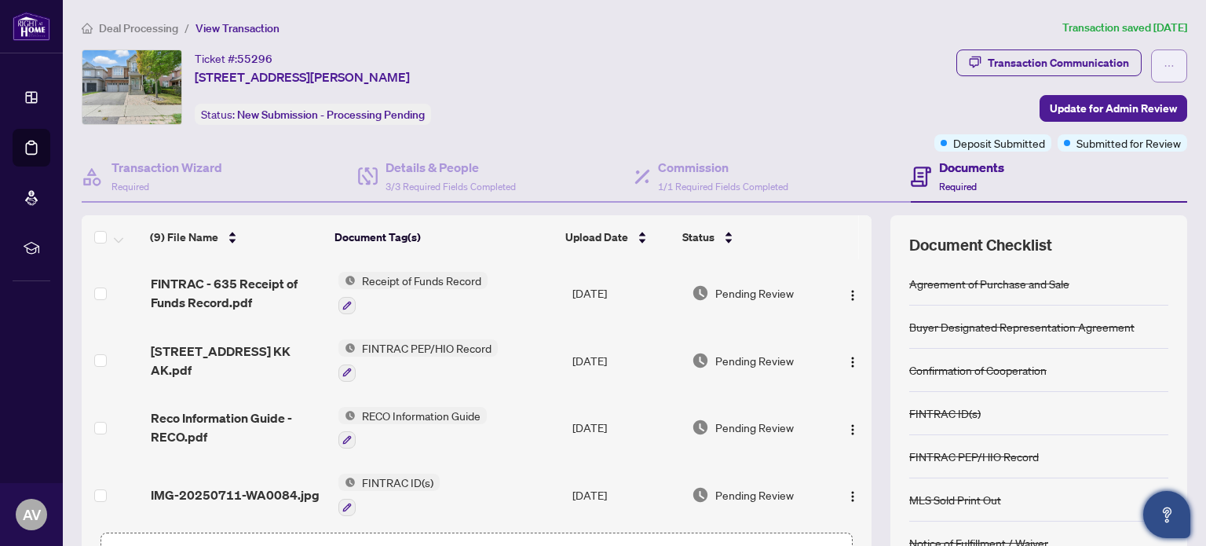
click at [1165, 65] on icon "ellipsis" at bounding box center [1169, 66] width 9 height 2
click at [864, 105] on div "Ticket #: 55296 [STREET_ADDRESS][PERSON_NAME] Status: New Submission - Processi…" at bounding box center [505, 86] width 846 height 75
click at [250, 29] on span "View Transaction" at bounding box center [237, 28] width 84 height 14
click at [158, 29] on span "Deal Processing" at bounding box center [138, 28] width 79 height 14
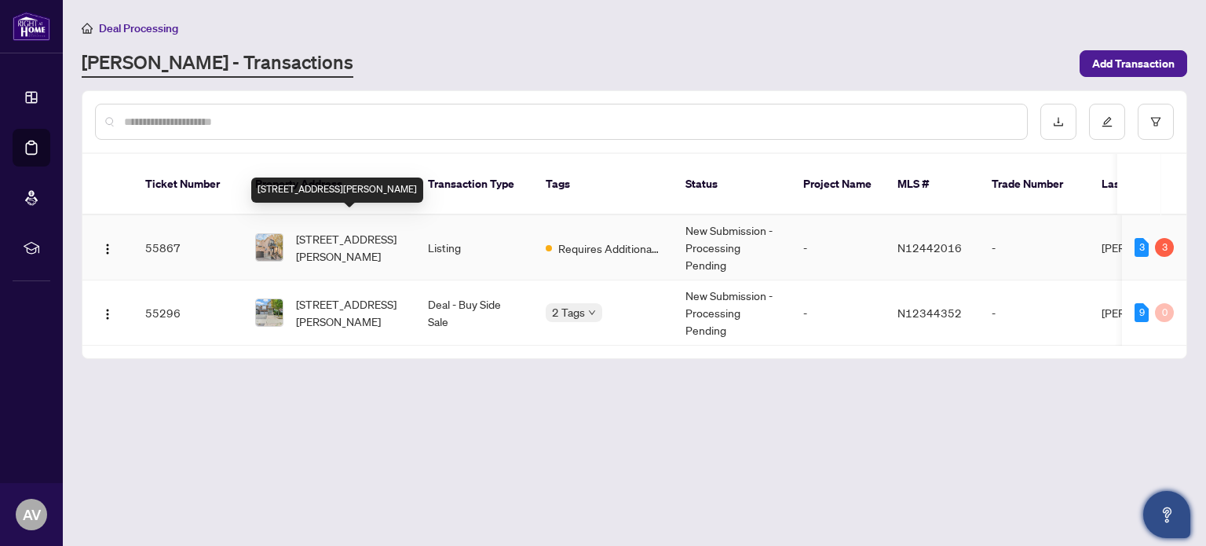
click at [348, 230] on span "[STREET_ADDRESS][PERSON_NAME]" at bounding box center [349, 247] width 107 height 35
